Goal: Navigation & Orientation: Find specific page/section

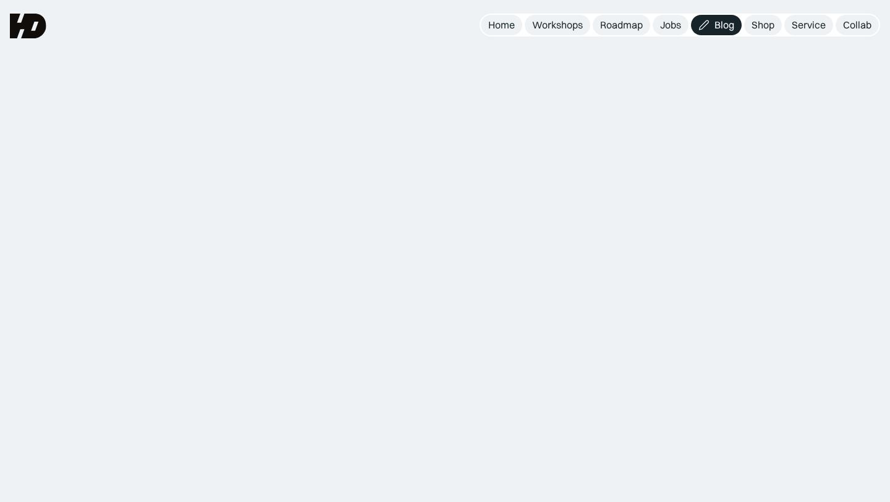
scroll to position [396, 0]
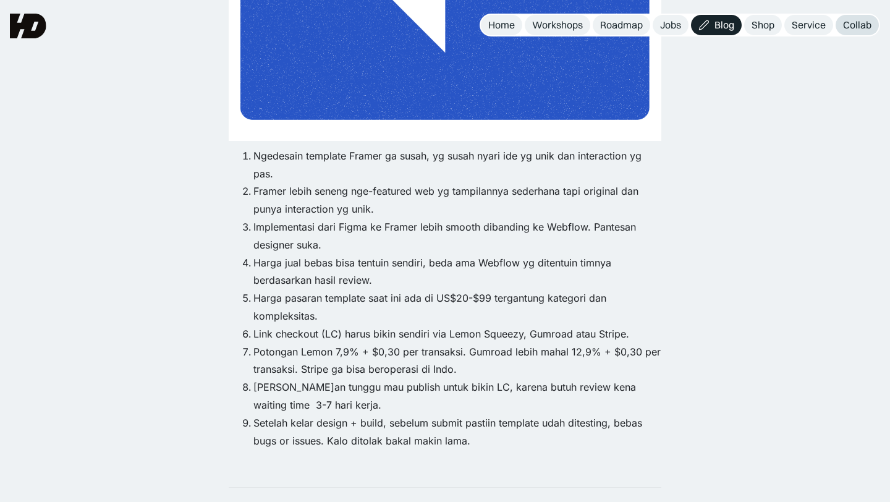
click at [845, 22] on div "Collab" at bounding box center [857, 25] width 28 height 13
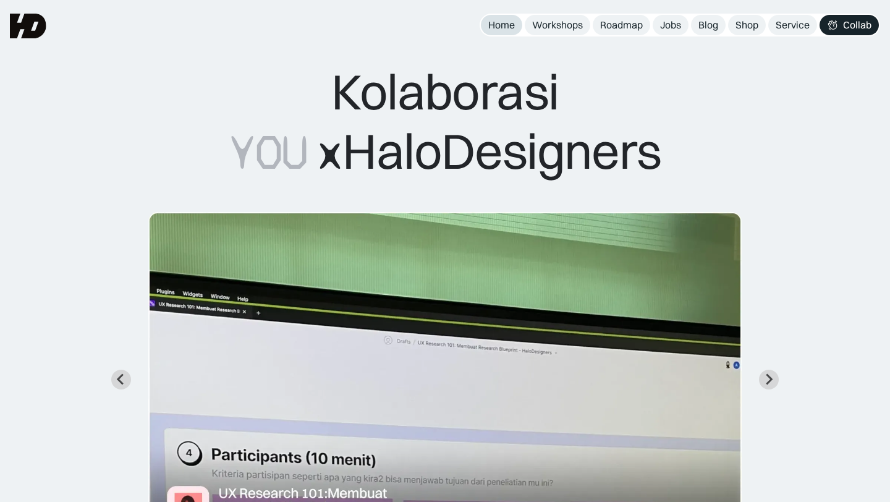
click at [508, 28] on div "Home" at bounding box center [501, 25] width 27 height 13
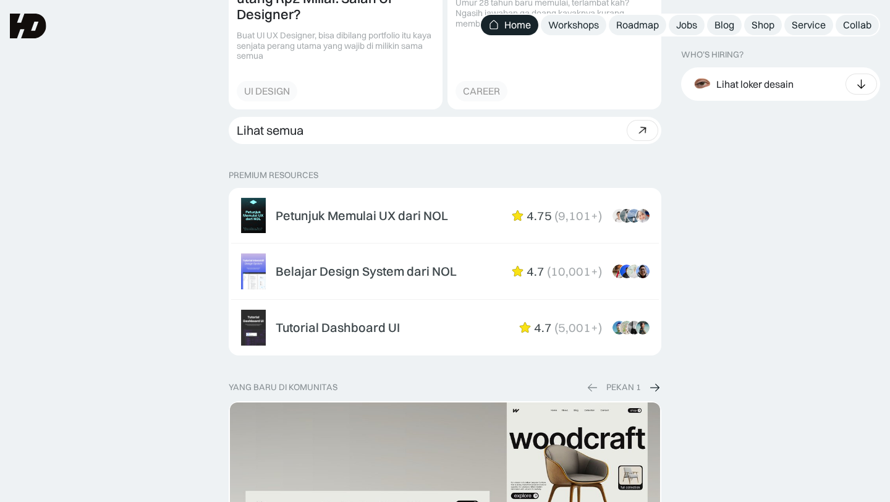
scroll to position [1844, 0]
